Goal: Information Seeking & Learning: Learn about a topic

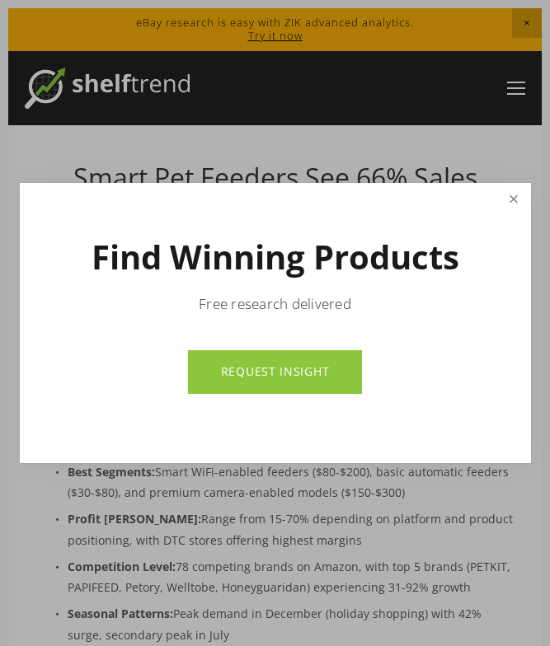
click at [516, 199] on link "Close" at bounding box center [512, 200] width 29 height 31
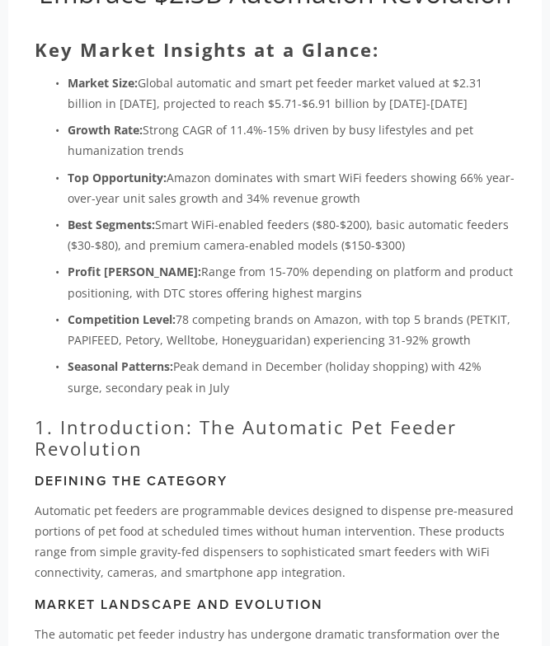
scroll to position [269, 0]
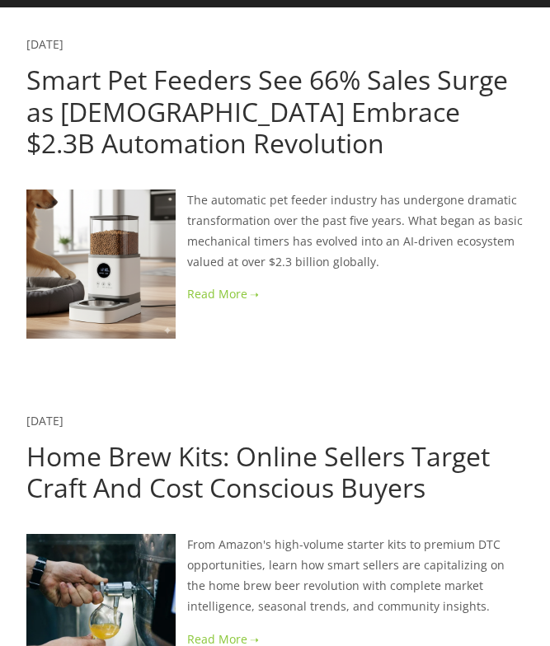
scroll to position [108, 0]
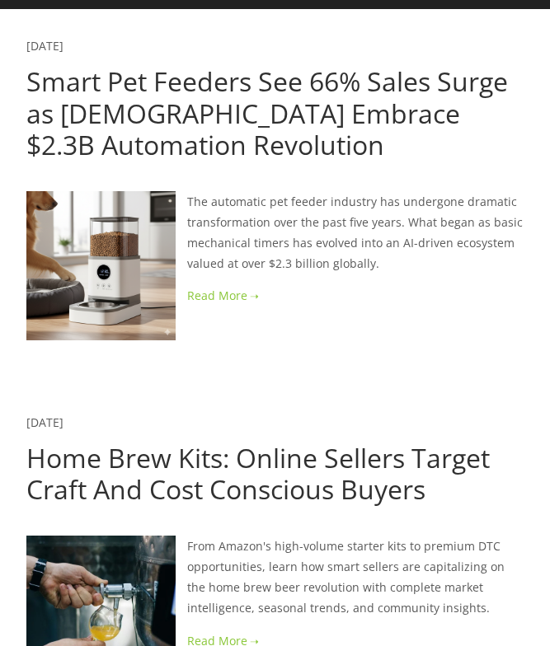
click at [218, 296] on link at bounding box center [274, 295] width 497 height 21
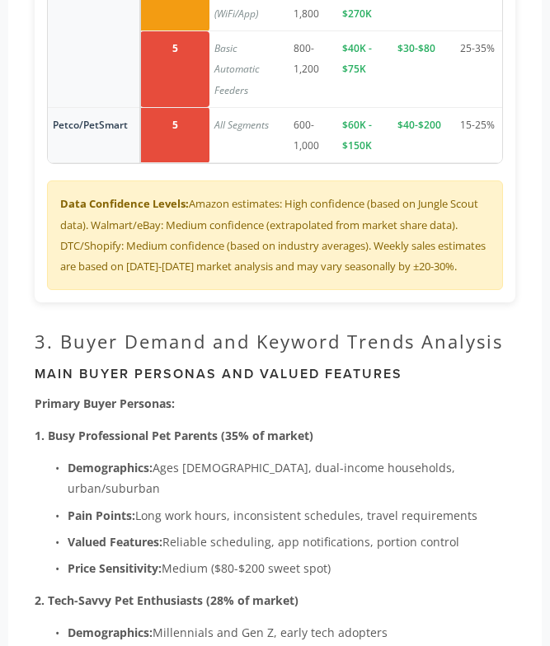
scroll to position [3549, 0]
